Goal: Book appointment/travel/reservation

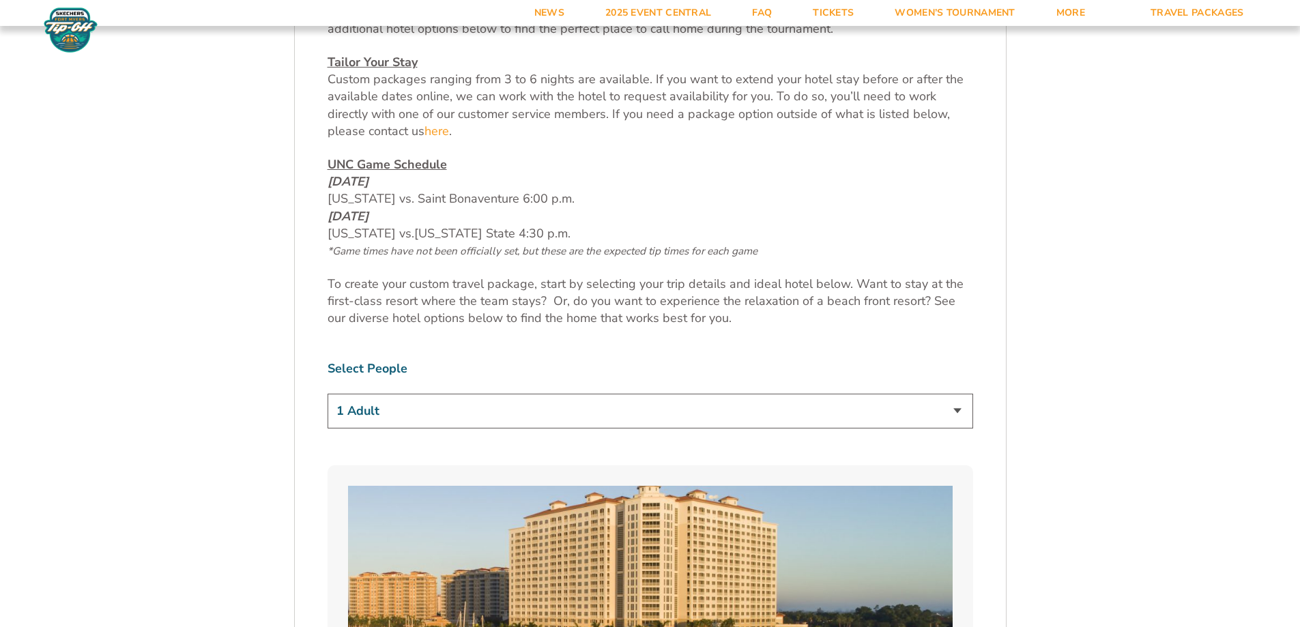
scroll to position [682, 0]
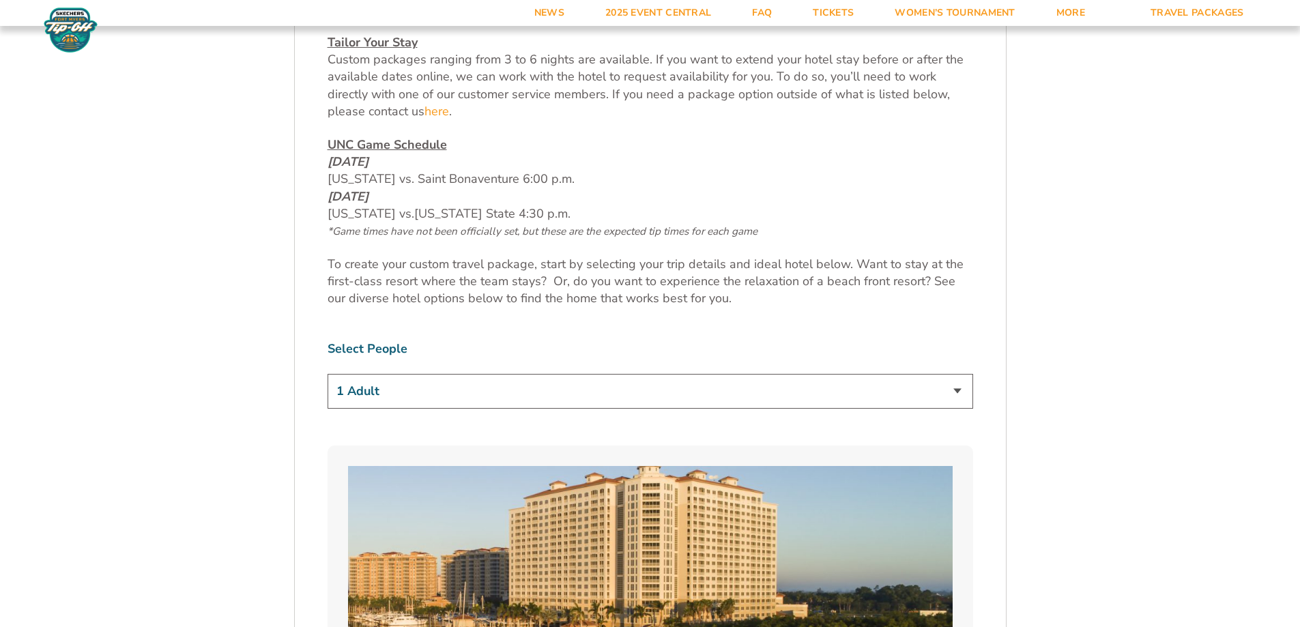
click at [956, 391] on select "1 Adult 2 Adults 3 Adults 4 Adults 2 Adults + 1 Child 2 Adults + 2 Children 2 A…" at bounding box center [649, 391] width 645 height 35
select select "4 Adults"
click at [327, 374] on select "1 Adult 2 Adults 3 Adults 4 Adults 2 Adults + 1 Child 2 Adults + 2 Children 2 A…" at bounding box center [649, 391] width 645 height 35
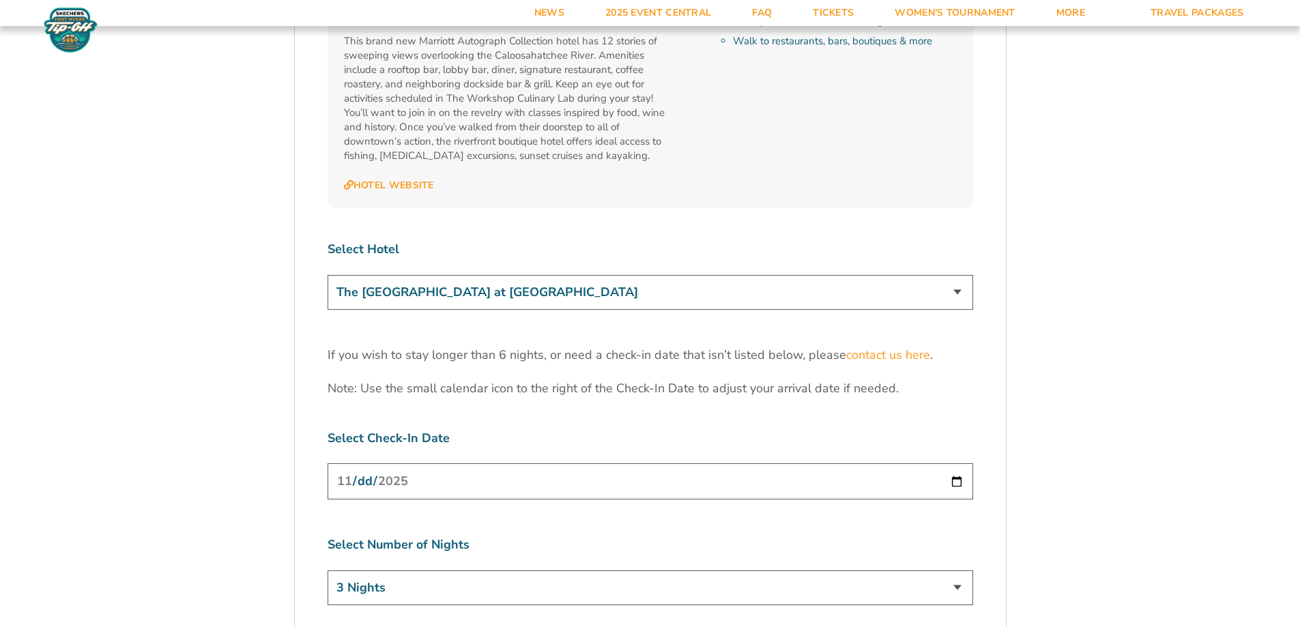
scroll to position [3888, 0]
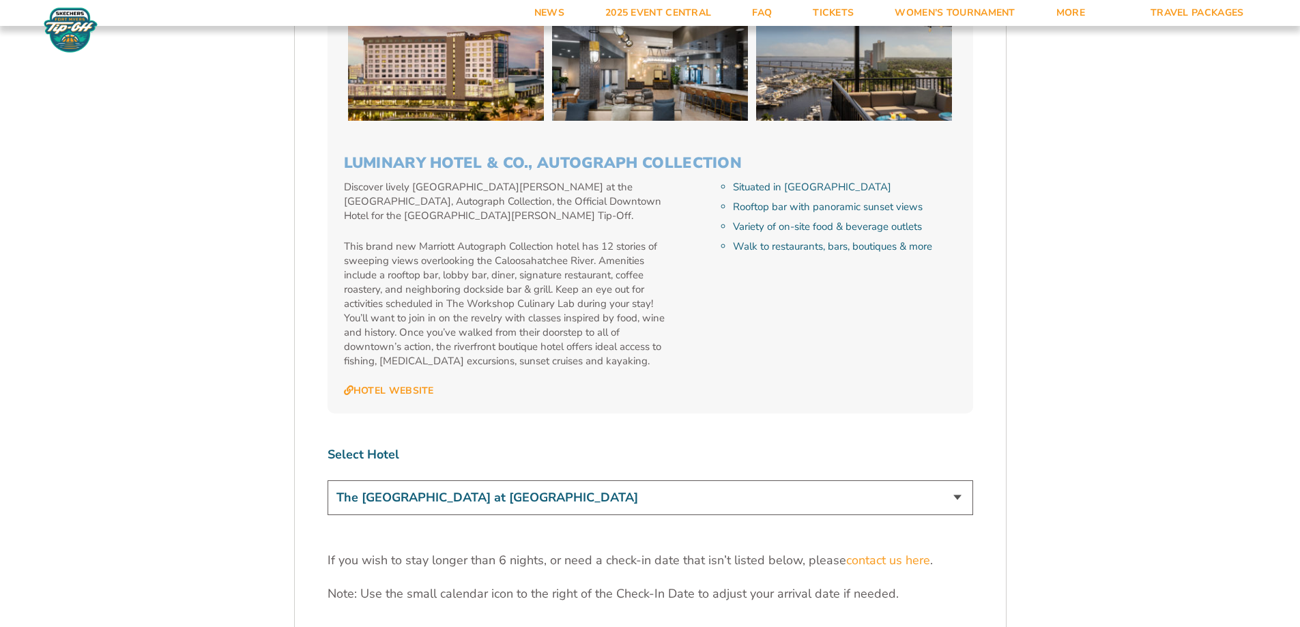
click at [961, 480] on select "The [GEOGRAPHIC_DATA] at [GEOGRAPHIC_DATA] [GEOGRAPHIC_DATA] [GEOGRAPHIC_DATA],…" at bounding box center [649, 497] width 645 height 35
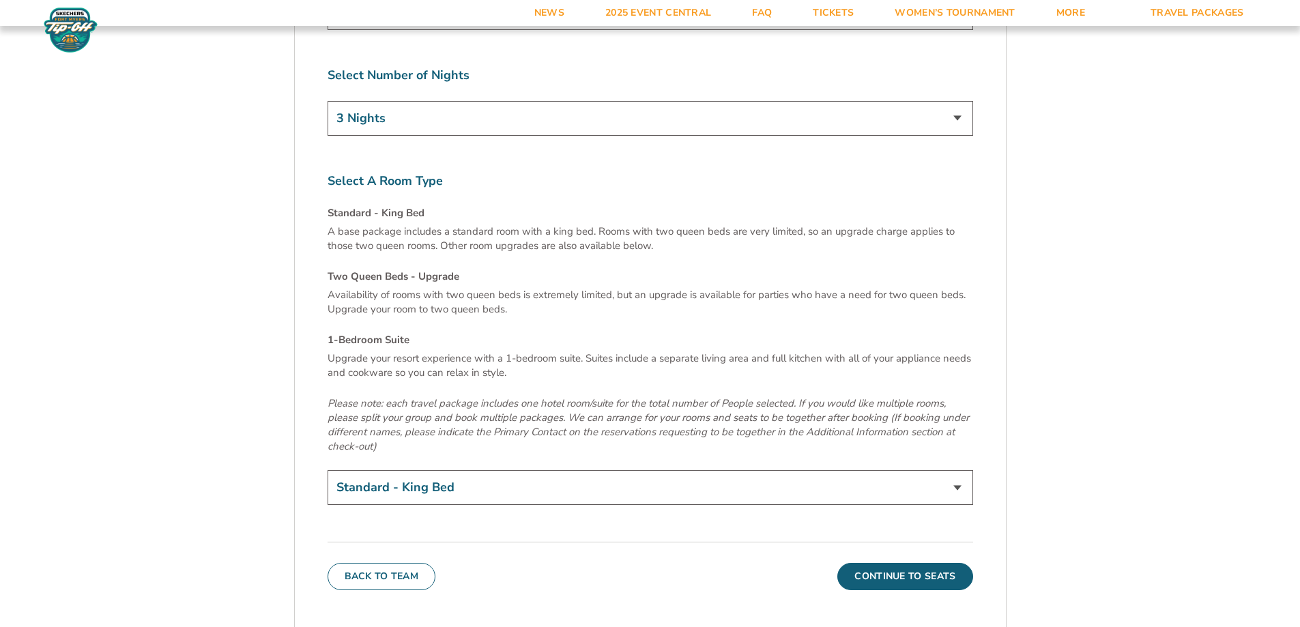
scroll to position [4571, 0]
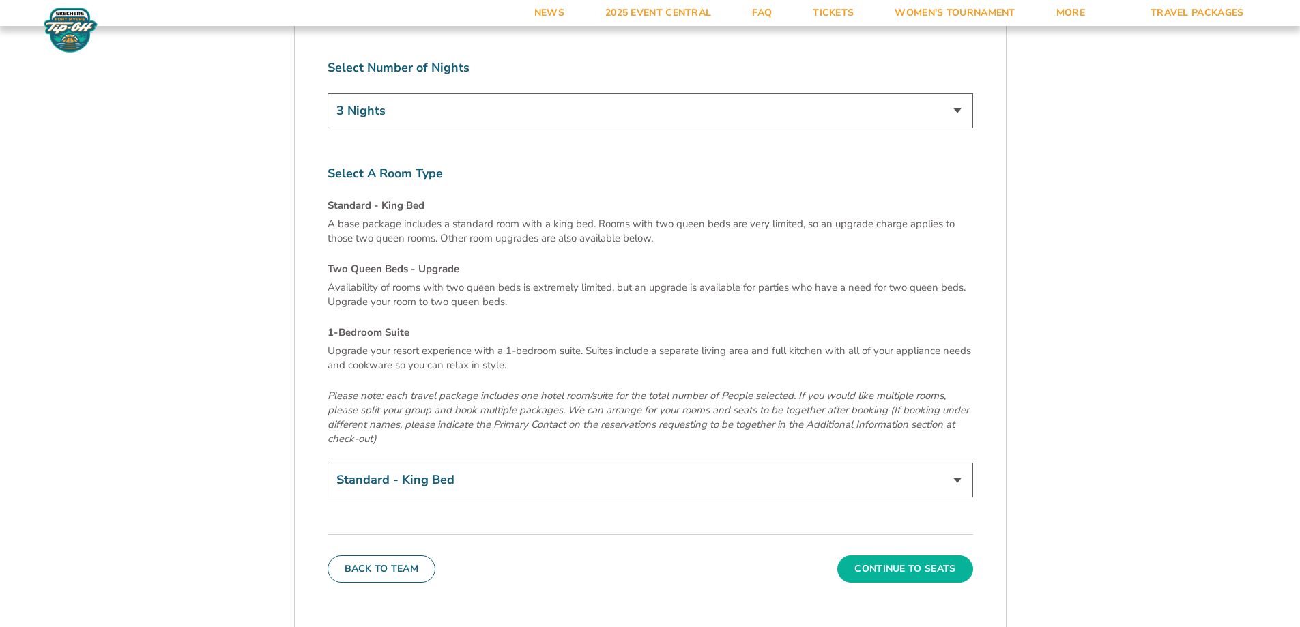
click at [942, 555] on button "Continue To Seats" at bounding box center [904, 568] width 135 height 27
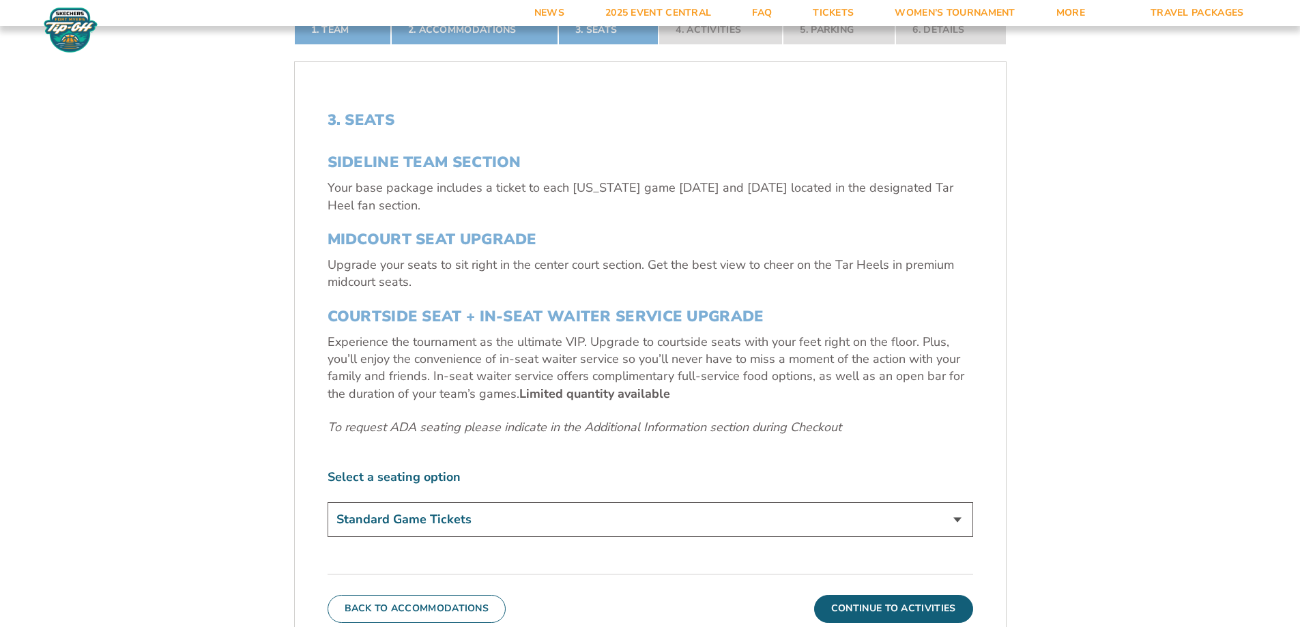
scroll to position [501, 0]
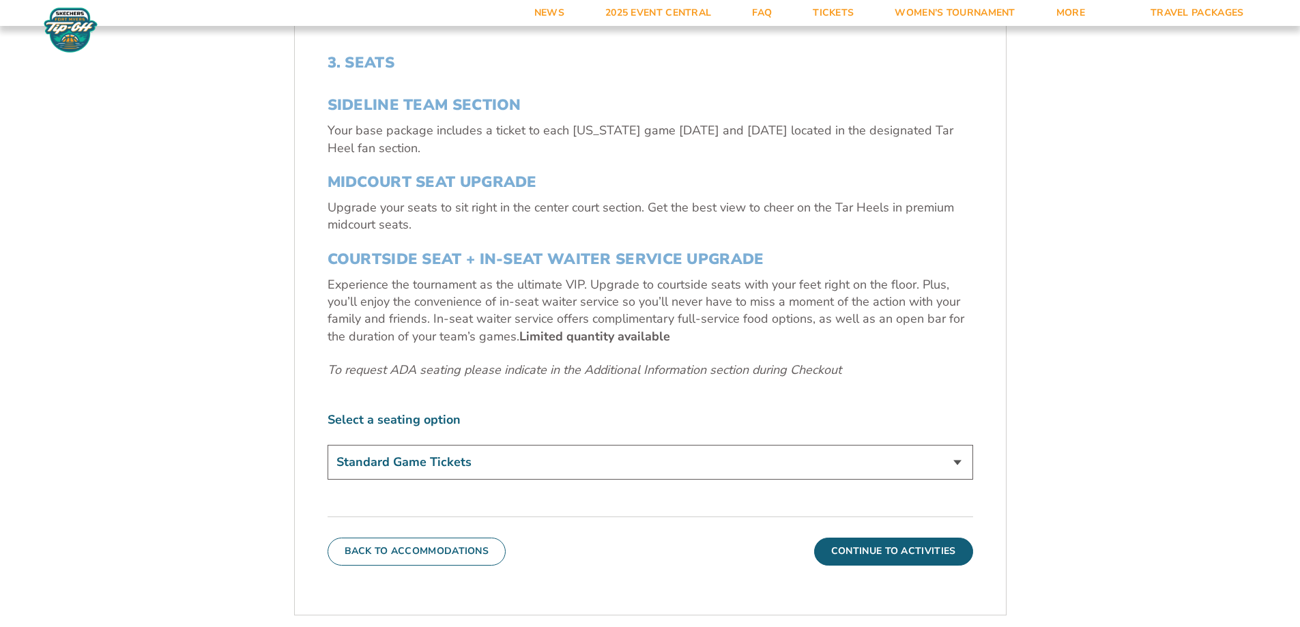
click at [963, 467] on select "Standard Game Tickets Midcourt Seat Upgrade (+$140 per person) Courtside Seat +…" at bounding box center [649, 462] width 645 height 35
click at [327, 445] on select "Standard Game Tickets Midcourt Seat Upgrade (+$140 per person) Courtside Seat +…" at bounding box center [649, 462] width 645 height 35
click at [963, 460] on select "Standard Game Tickets Midcourt Seat Upgrade (+$140 per person) Courtside Seat +…" at bounding box center [649, 462] width 645 height 35
click at [327, 445] on select "Standard Game Tickets Midcourt Seat Upgrade (+$140 per person) Courtside Seat +…" at bounding box center [649, 462] width 645 height 35
click at [895, 549] on button "Continue To Activities" at bounding box center [893, 551] width 159 height 27
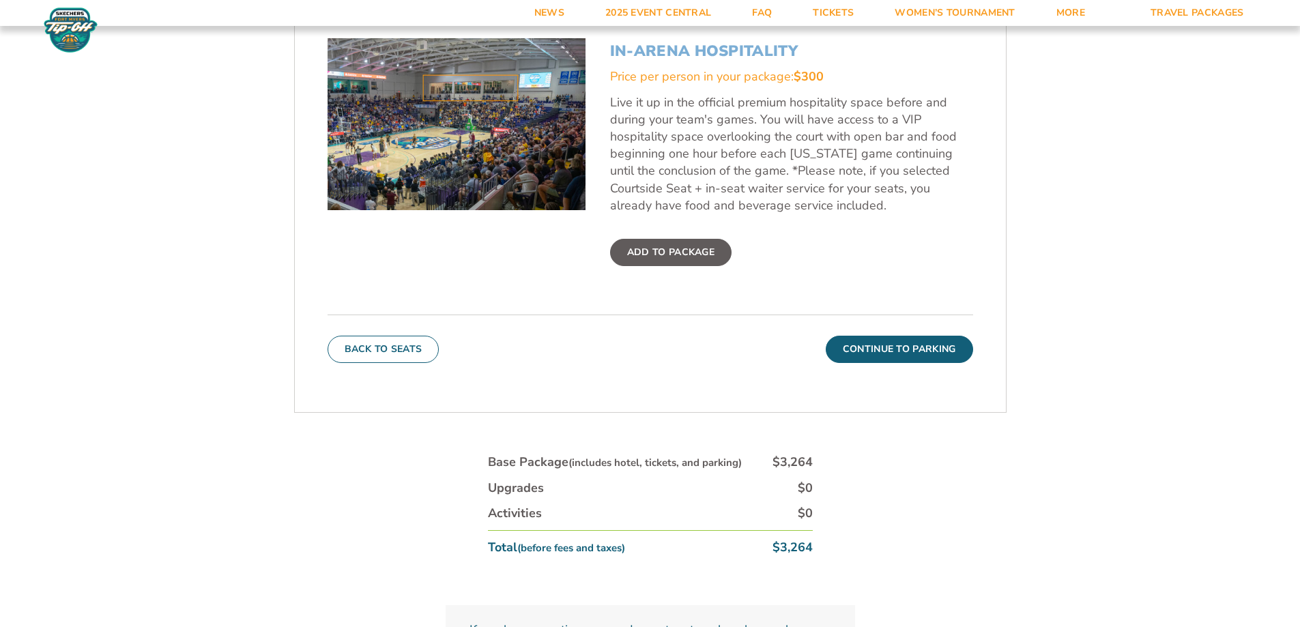
scroll to position [570, 0]
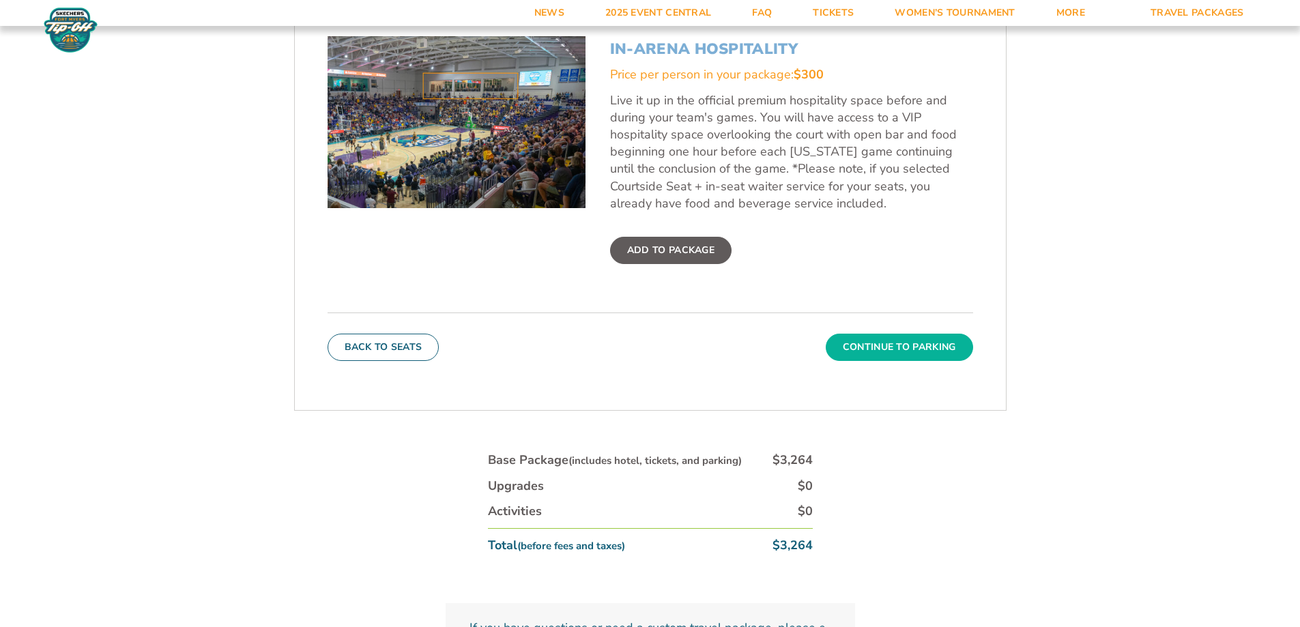
click at [920, 355] on button "Continue To Parking" at bounding box center [898, 347] width 147 height 27
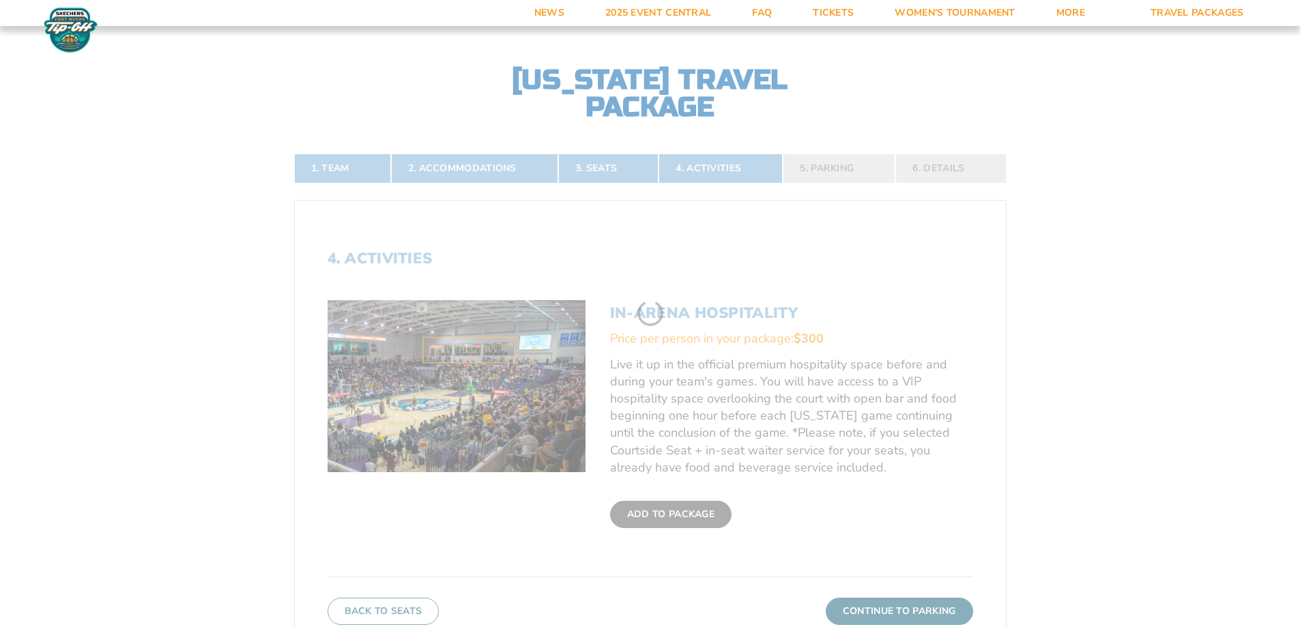
scroll to position [297, 0]
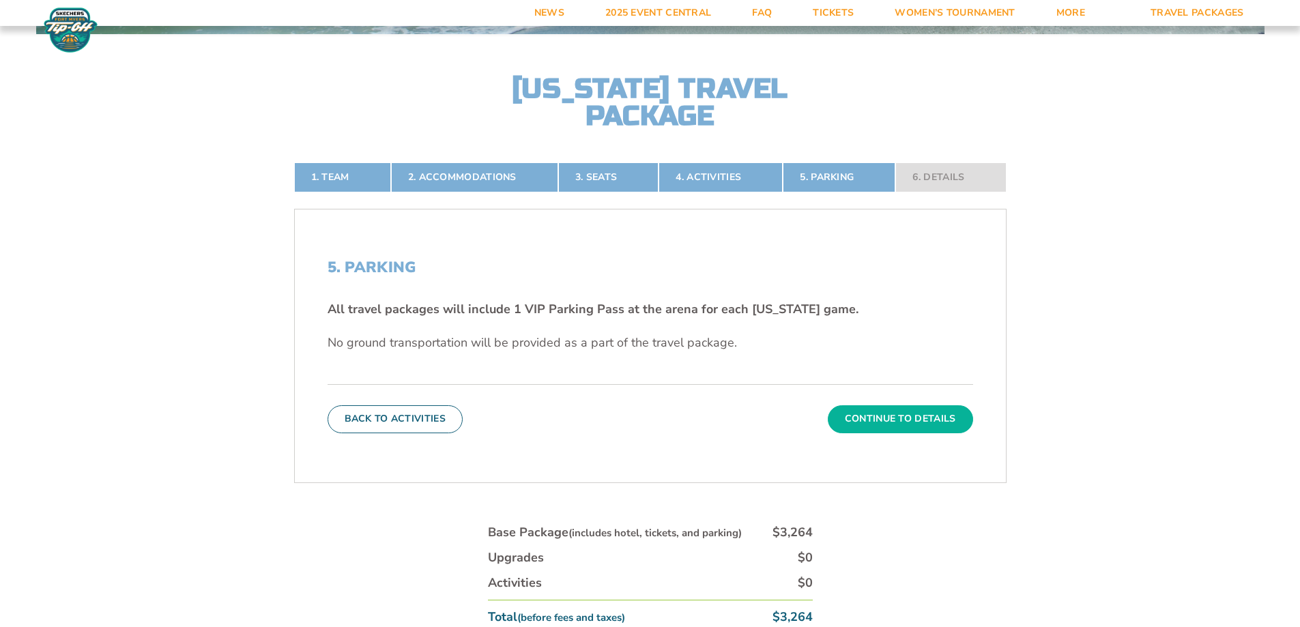
click at [928, 416] on button "Continue To Details" at bounding box center [899, 418] width 145 height 27
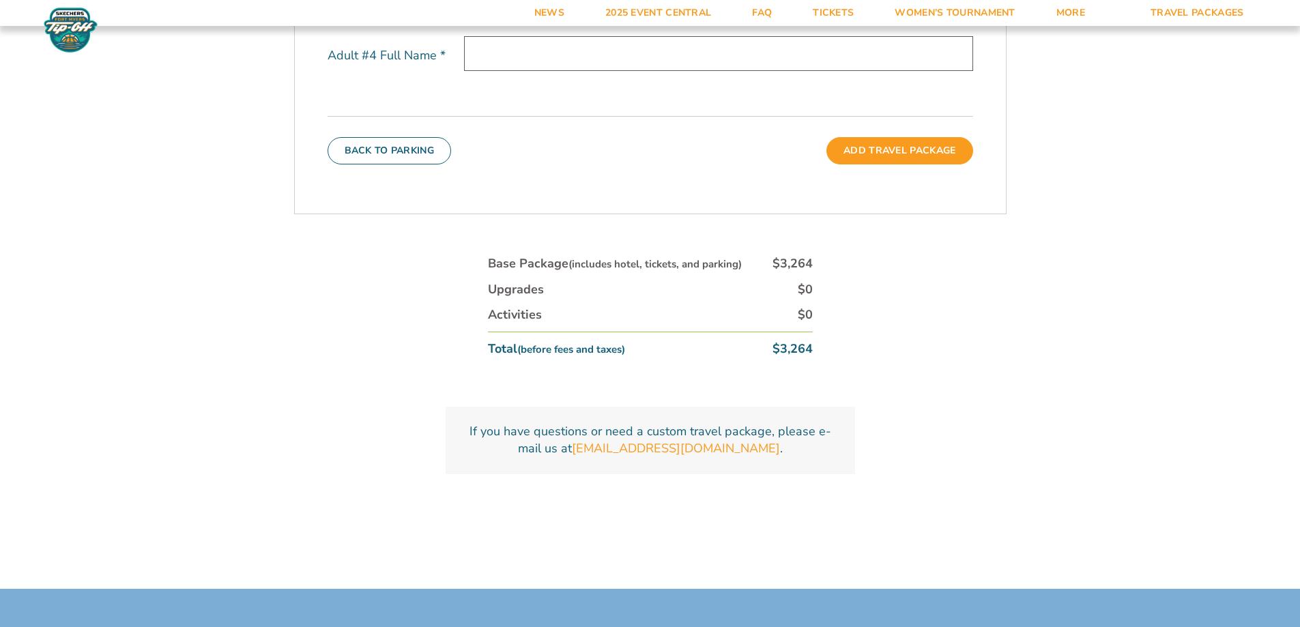
scroll to position [911, 0]
